Goal: Task Accomplishment & Management: Manage account settings

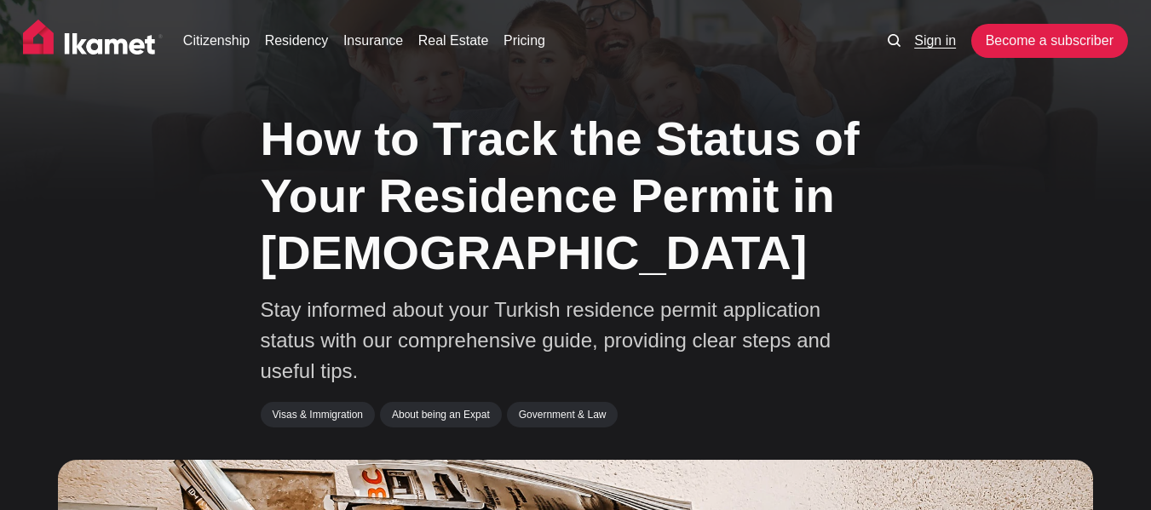
click at [941, 48] on link "Sign in" at bounding box center [935, 41] width 42 height 20
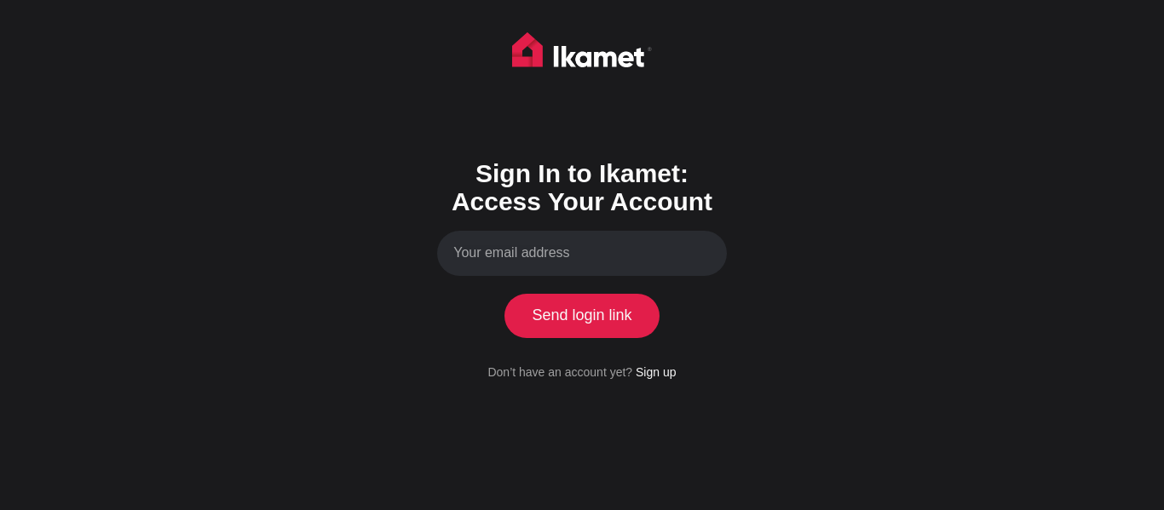
type input "[EMAIL_ADDRESS][DOMAIN_NAME]"
click at [628, 314] on button "Send login link" at bounding box center [581, 316] width 155 height 44
